Goal: Transaction & Acquisition: Purchase product/service

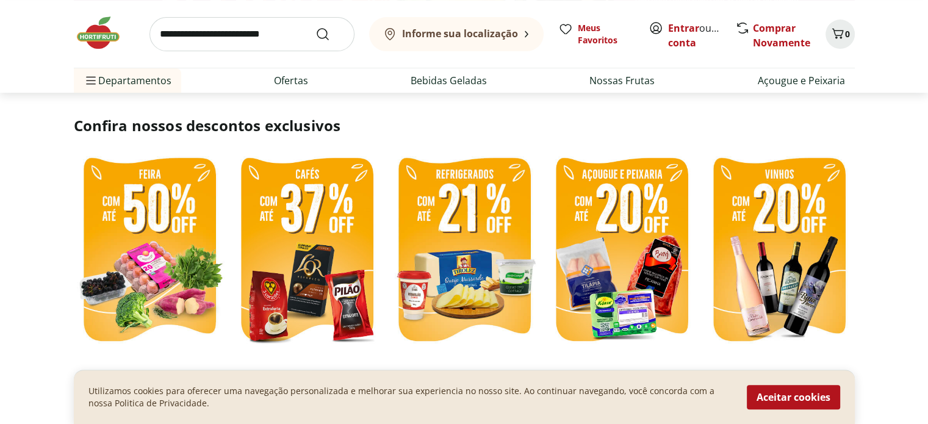
scroll to position [427, 0]
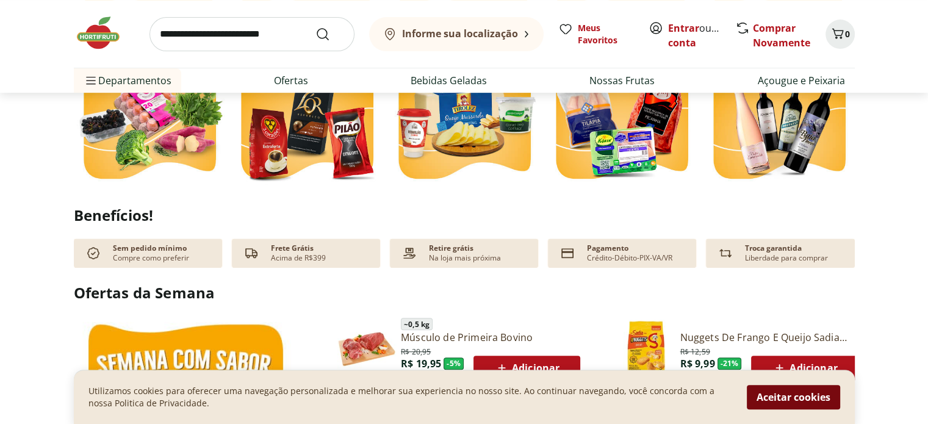
click at [811, 399] on button "Aceitar cookies" at bounding box center [793, 397] width 93 height 24
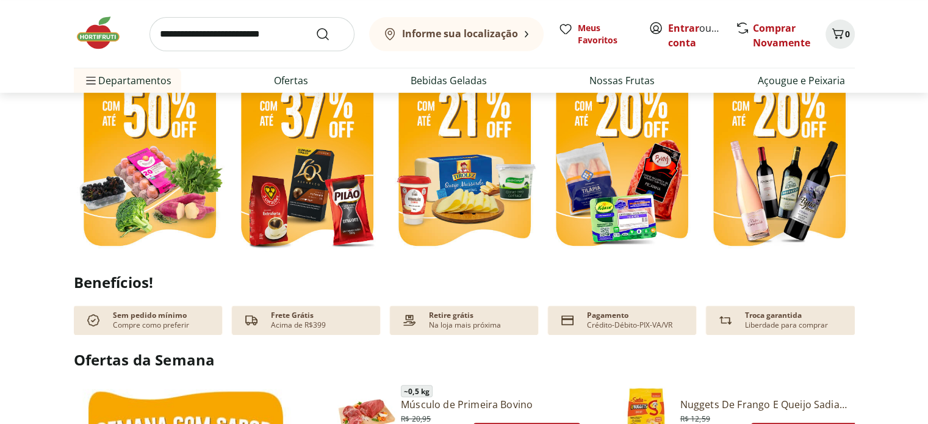
scroll to position [0, 0]
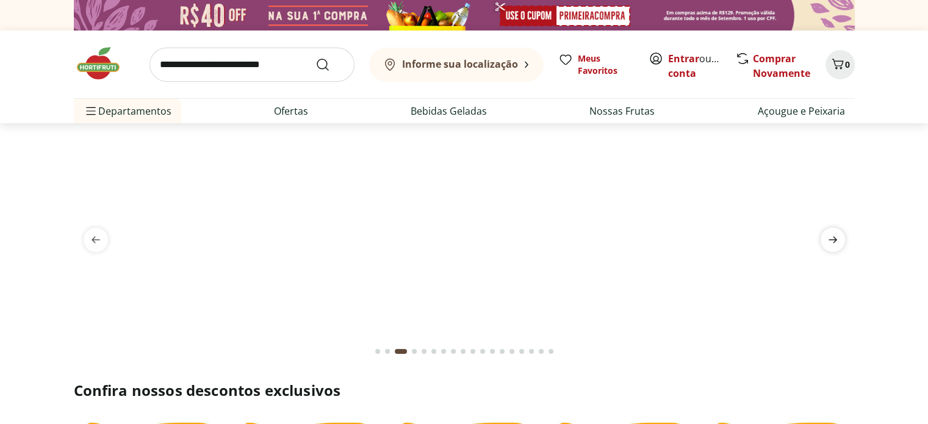
click at [831, 238] on icon "next" at bounding box center [832, 239] width 15 height 15
click at [98, 241] on icon "previous" at bounding box center [95, 239] width 15 height 15
click at [832, 238] on icon "next" at bounding box center [832, 240] width 9 height 7
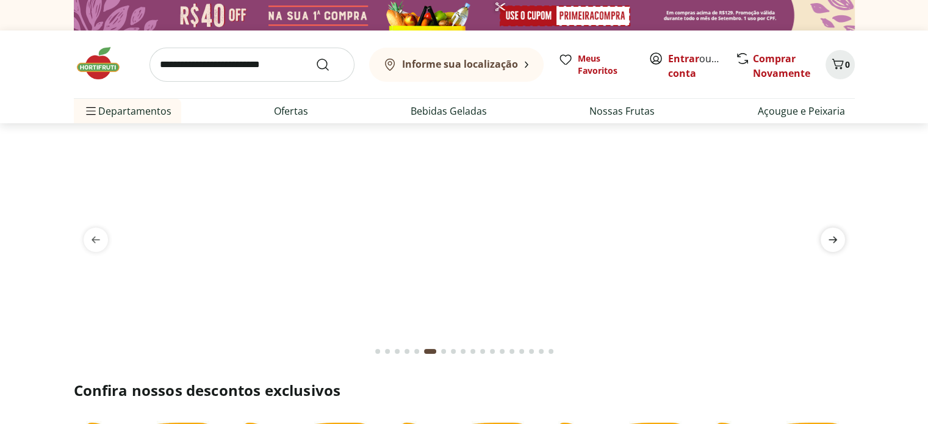
click at [832, 238] on icon "next" at bounding box center [832, 240] width 9 height 7
click at [832, 238] on icon "next" at bounding box center [832, 239] width 15 height 15
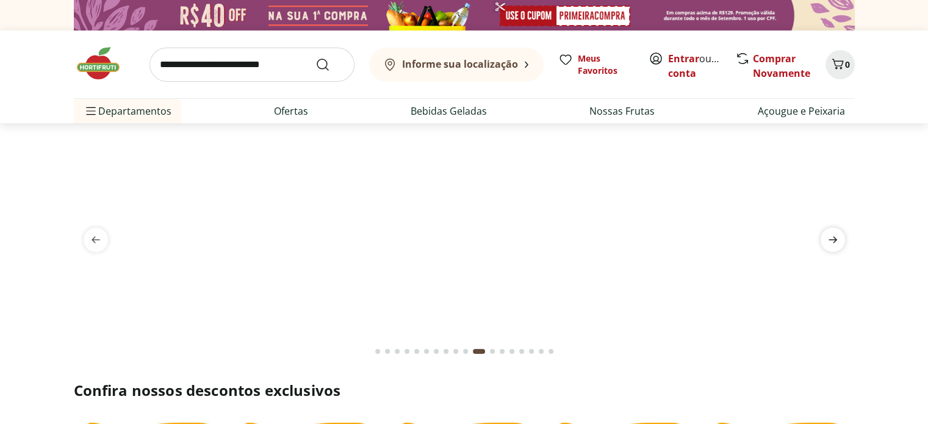
click at [832, 238] on icon "next" at bounding box center [832, 239] width 15 height 15
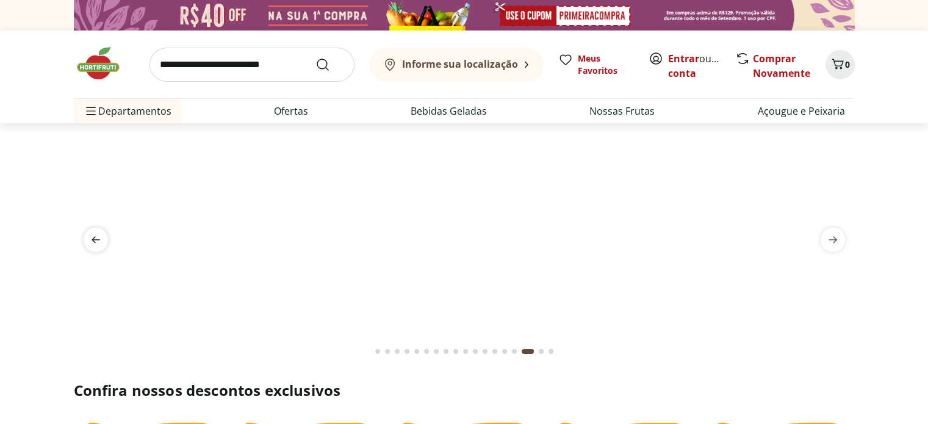
click at [100, 237] on icon "previous" at bounding box center [95, 239] width 15 height 15
click at [830, 236] on icon "next" at bounding box center [832, 239] width 15 height 15
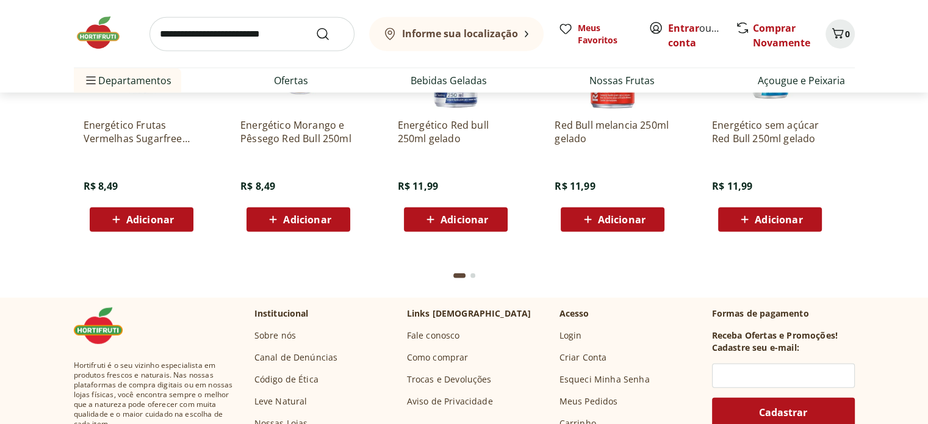
scroll to position [3050, 0]
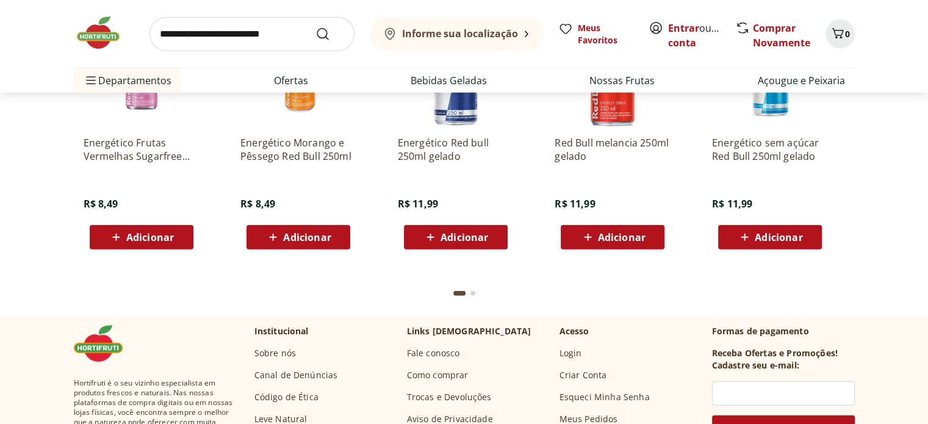
click at [468, 292] on button "Go to page 2 from fs-carousel" at bounding box center [473, 293] width 10 height 29
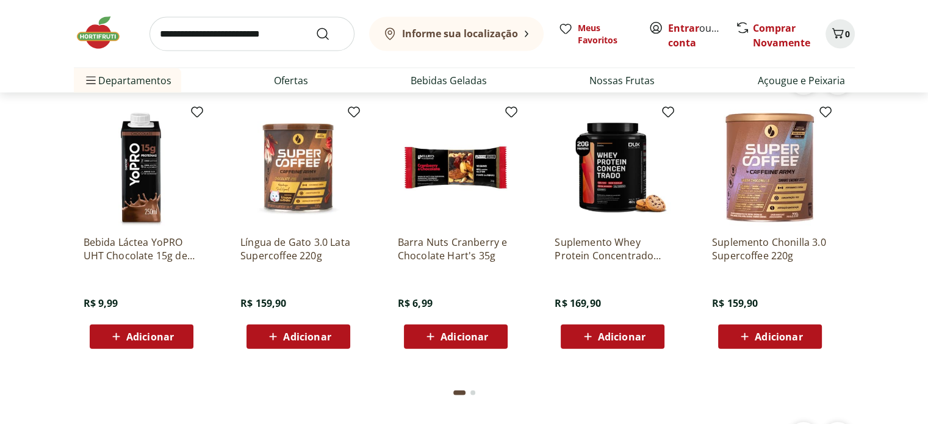
scroll to position [2623, 0]
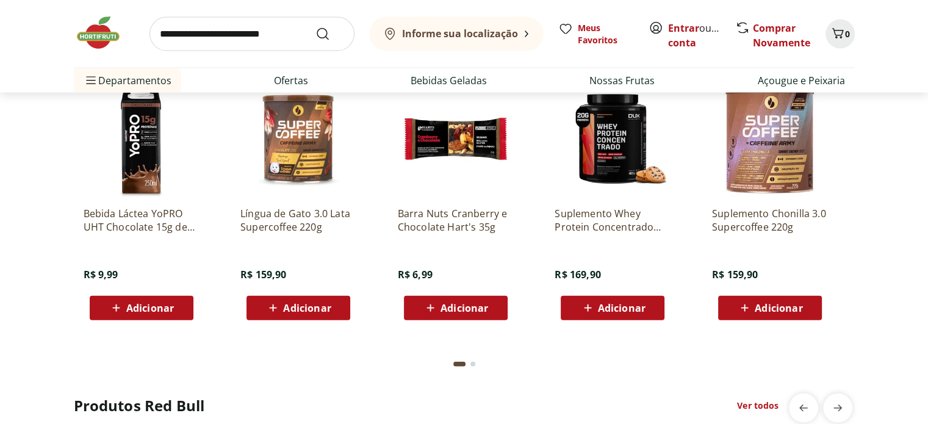
click at [470, 368] on button "Go to page 2 from fs-carousel" at bounding box center [473, 364] width 10 height 29
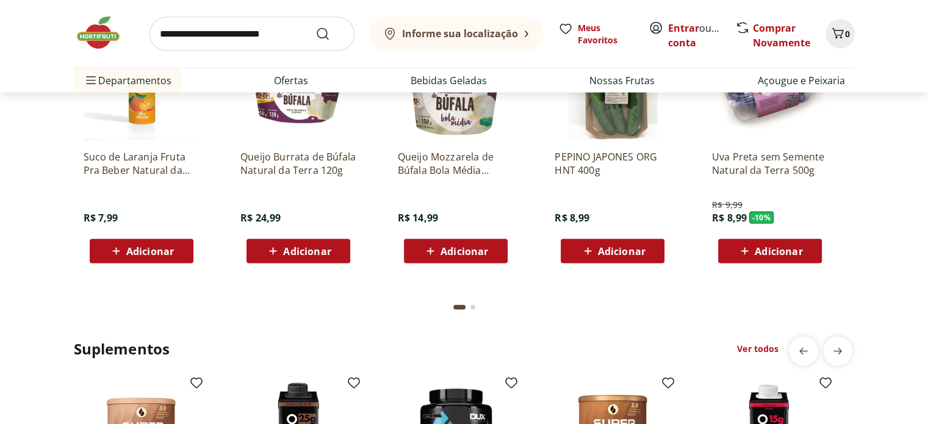
scroll to position [2318, 0]
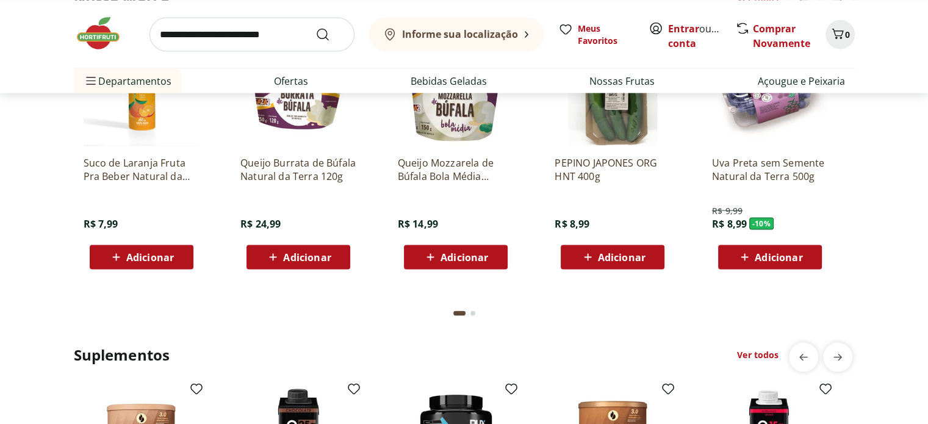
click at [473, 316] on button "Go to page 2 from fs-carousel" at bounding box center [473, 312] width 10 height 29
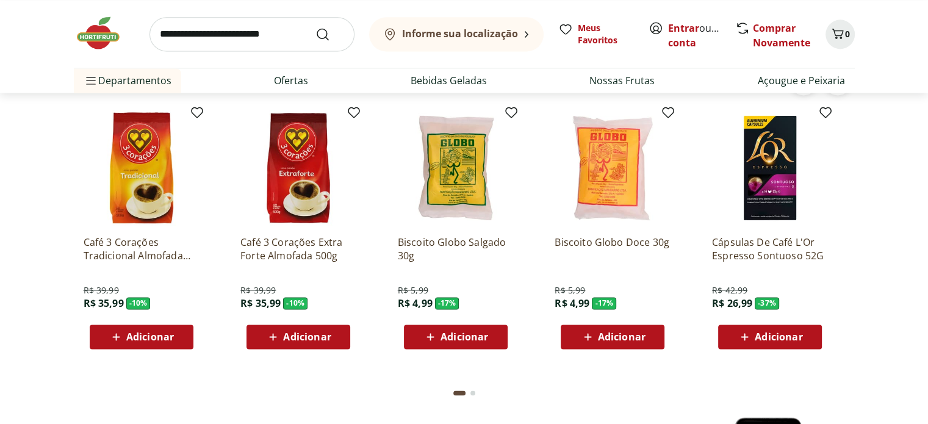
scroll to position [1708, 0]
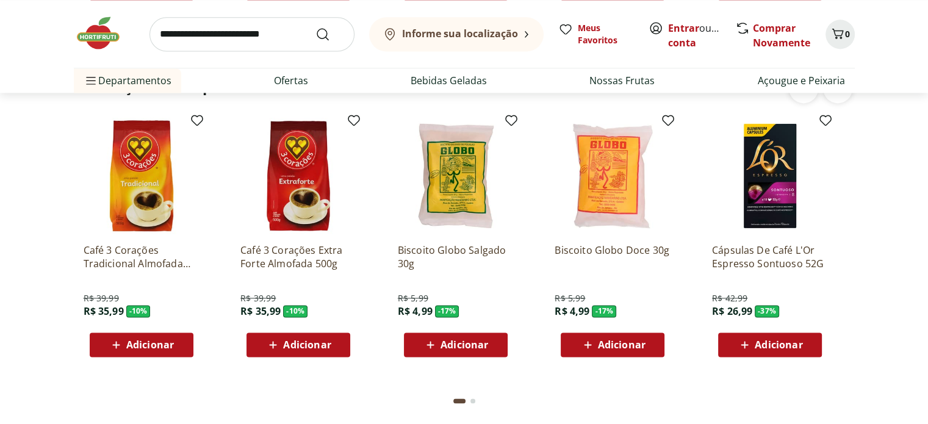
click at [469, 397] on button "Go to page 2 from fs-carousel" at bounding box center [473, 400] width 10 height 29
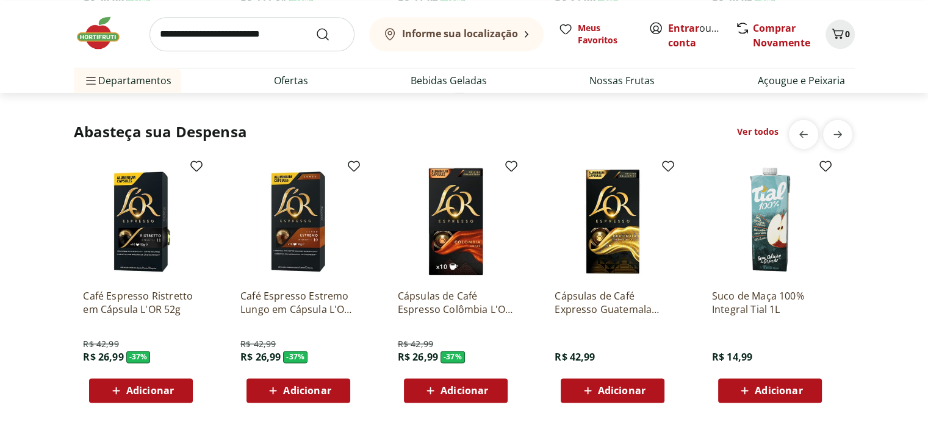
scroll to position [1403, 0]
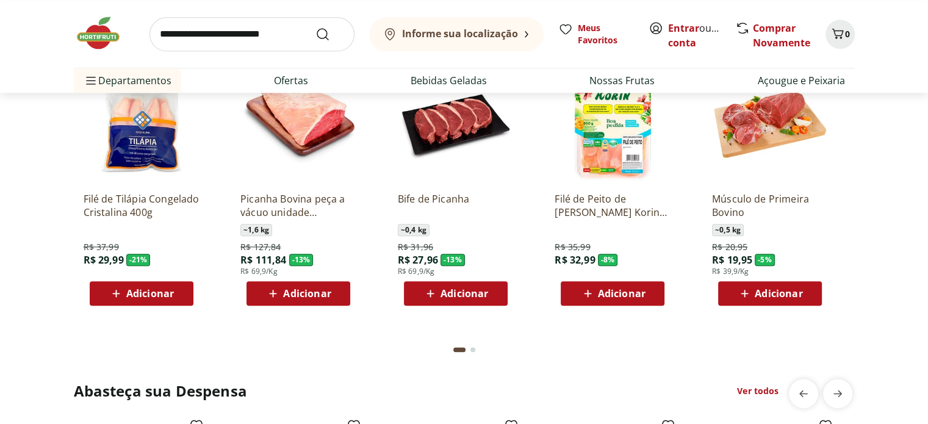
click at [474, 353] on button "Go to page 2 from fs-carousel" at bounding box center [473, 349] width 10 height 29
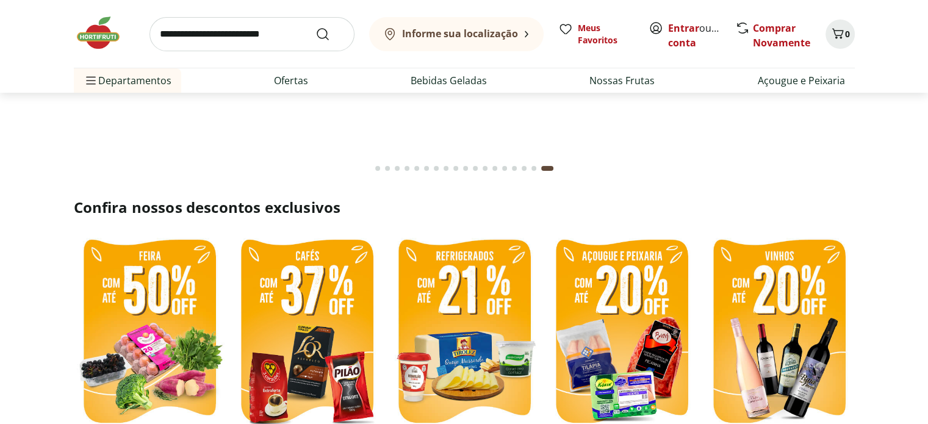
scroll to position [0, 0]
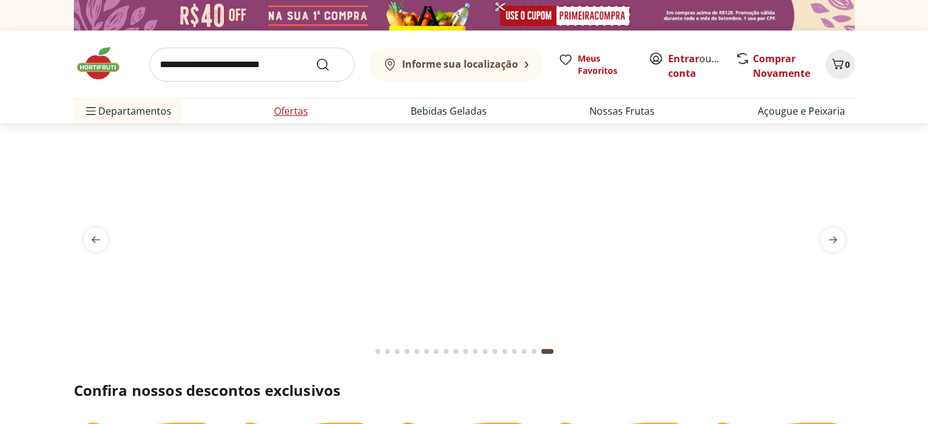
click at [294, 104] on link "Ofertas" at bounding box center [291, 111] width 34 height 15
